Goal: Entertainment & Leisure: Consume media (video, audio)

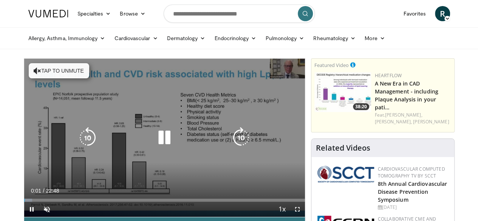
click at [34, 71] on icon "Video Player" at bounding box center [38, 71] width 8 height 8
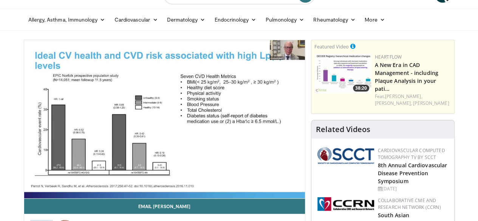
scroll to position [19, 0]
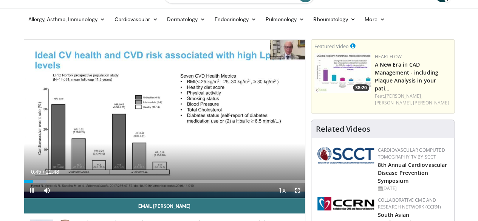
click at [302, 198] on span "Video Player" at bounding box center [297, 190] width 15 height 15
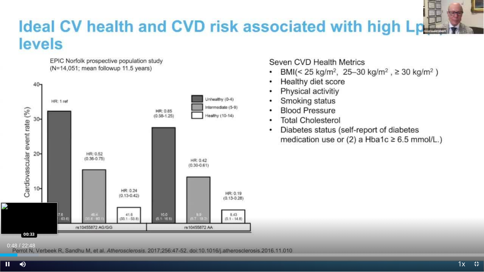
click at [11, 220] on div "Loaded : 7.98% 00:49 00:33" at bounding box center [242, 255] width 484 height 3
click at [7, 220] on div "00:34" at bounding box center [6, 255] width 12 height 3
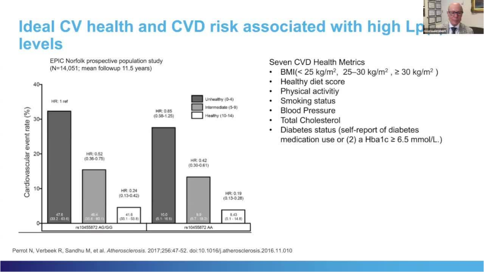
click at [366, 79] on div "10 seconds Tap to unmute" at bounding box center [242, 136] width 484 height 272
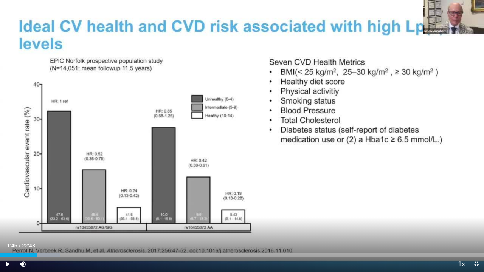
click at [366, 79] on div "10 seconds Tap to unmute" at bounding box center [242, 136] width 484 height 272
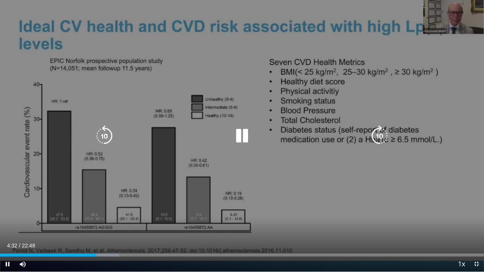
click at [396, 172] on div "10 seconds Tap to unmute" at bounding box center [242, 136] width 484 height 272
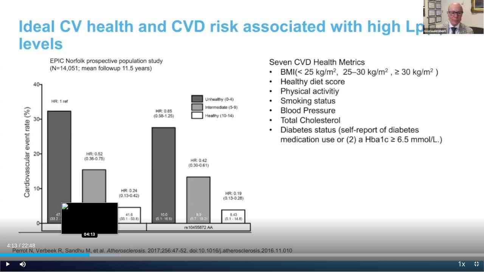
click at [89, 220] on div "04:32" at bounding box center [45, 255] width 90 height 3
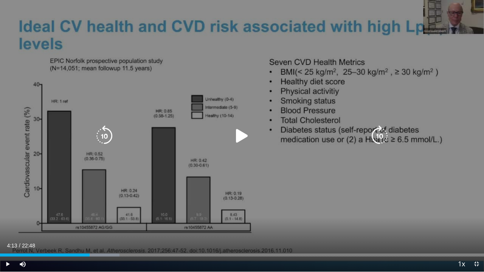
click at [244, 139] on icon "Video Player" at bounding box center [241, 136] width 21 height 21
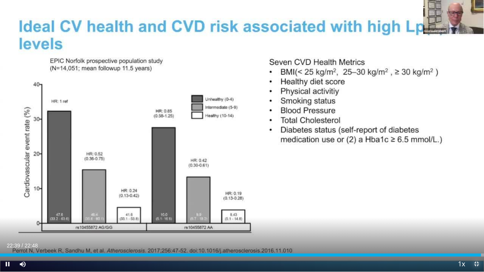
click at [476, 220] on span "Video Player" at bounding box center [476, 264] width 15 height 15
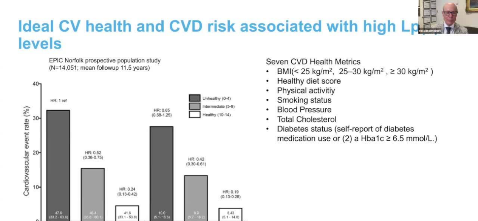
scroll to position [77, 0]
